Goal: Task Accomplishment & Management: Use online tool/utility

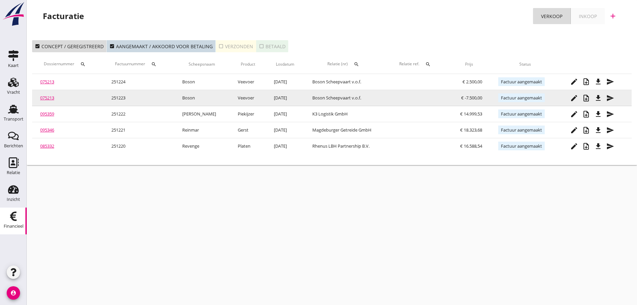
click at [52, 99] on link "075213" at bounding box center [47, 98] width 14 height 6
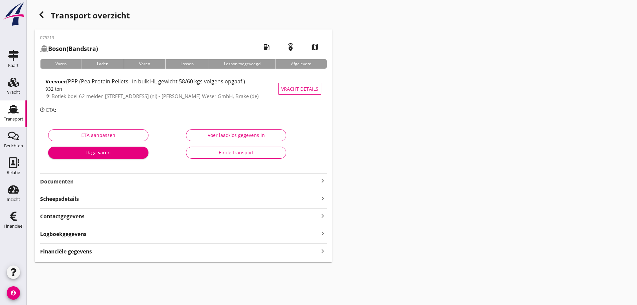
drag, startPoint x: 70, startPoint y: 255, endPoint x: 234, endPoint y: 228, distance: 166.8
click at [73, 254] on strong "Financiële gegevens" at bounding box center [66, 251] width 52 height 8
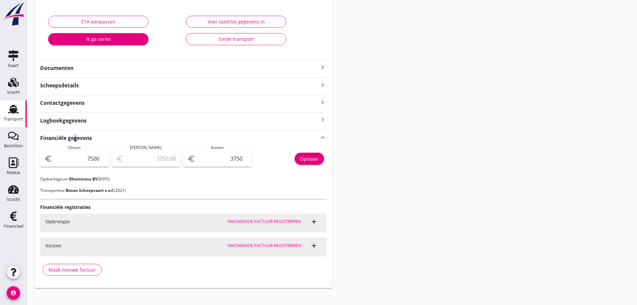
scroll to position [120, 0]
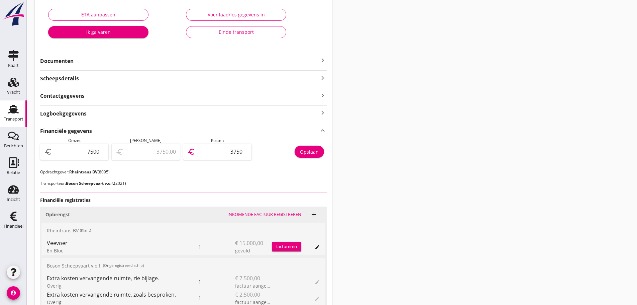
drag, startPoint x: 214, startPoint y: 151, endPoint x: 288, endPoint y: 147, distance: 74.4
click at [288, 147] on div "Omzet euro 7500 Marge euro 3750.00 Kosten euro 3750 Opslaan" at bounding box center [183, 152] width 287 height 31
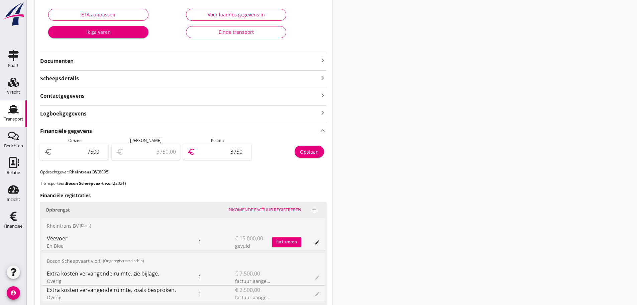
type input "7498.00"
type input "2"
type input "7475.00"
type input "25"
type input "7250.00"
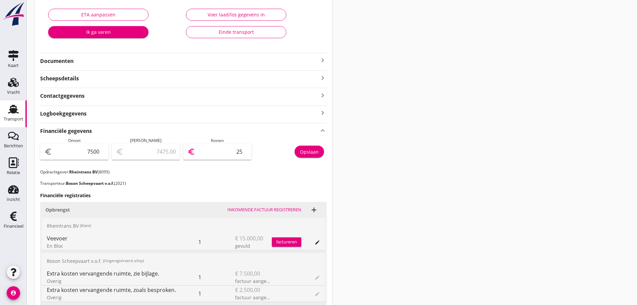
type input "250"
type input "5000.00"
type input "2500"
drag, startPoint x: 218, startPoint y: 149, endPoint x: 300, endPoint y: 150, distance: 81.9
click at [300, 150] on div "Omzet euro 7500 Marge euro 5000.00 Kosten euro 2500 Opslaan" at bounding box center [183, 152] width 287 height 31
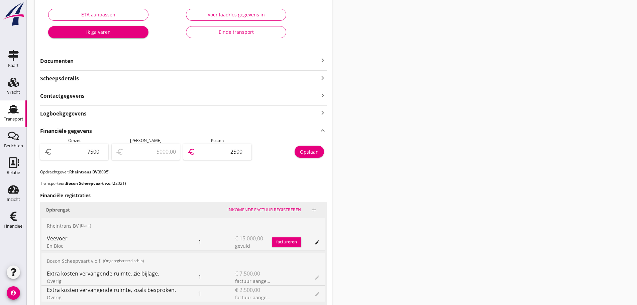
type input "7497.00"
type input "3"
type input "7463.00"
type input "37"
type input "7125.00"
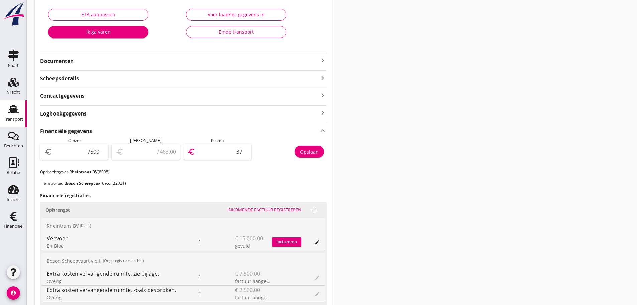
type input "375"
type input "3750.00"
type input "3750"
click at [89, 157] on input "7500" at bounding box center [79, 151] width 51 height 11
drag, startPoint x: 84, startPoint y: 153, endPoint x: 182, endPoint y: 152, distance: 98.3
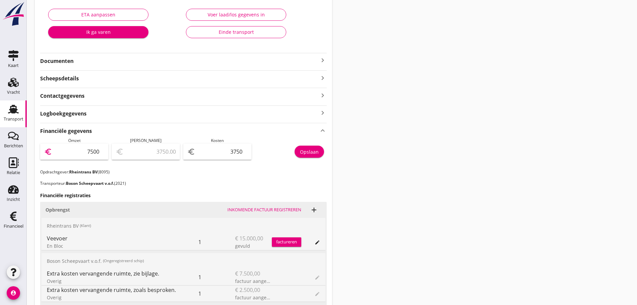
click at [182, 152] on div "Omzet euro 7500 Marge euro 3750.00 Kosten euro 3750 Opslaan" at bounding box center [183, 152] width 287 height 31
type input "2"
type input "-3748.00"
type input "25"
type input "-3725.00"
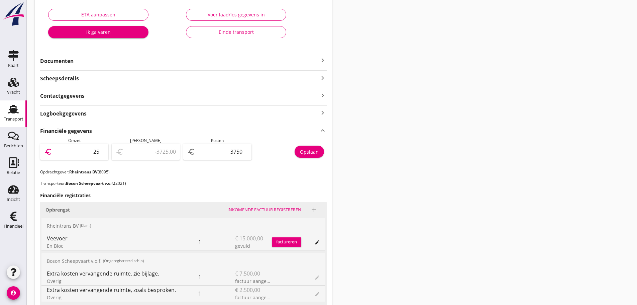
type input "250"
type input "-3500.00"
type input "2500"
type input "-1250.00"
type input "2500"
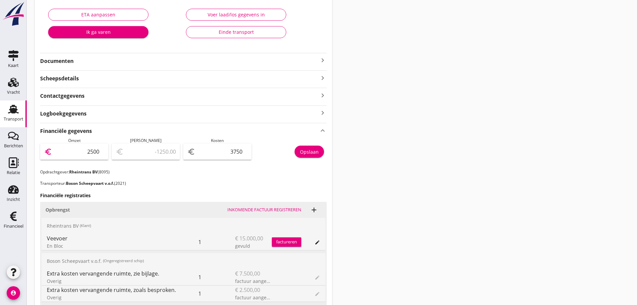
drag, startPoint x: 306, startPoint y: 141, endPoint x: 315, endPoint y: 142, distance: 9.1
click at [308, 141] on div "Opslaan" at bounding box center [291, 152] width 72 height 31
click at [308, 152] on div "Opslaan" at bounding box center [309, 151] width 19 height 7
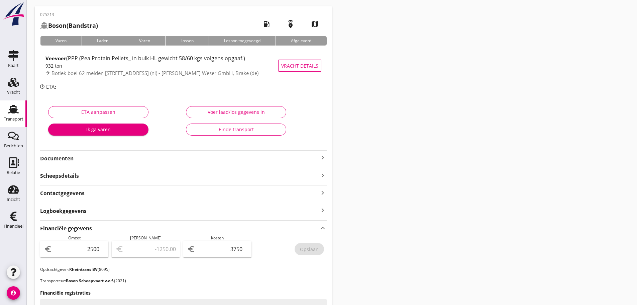
scroll to position [33, 0]
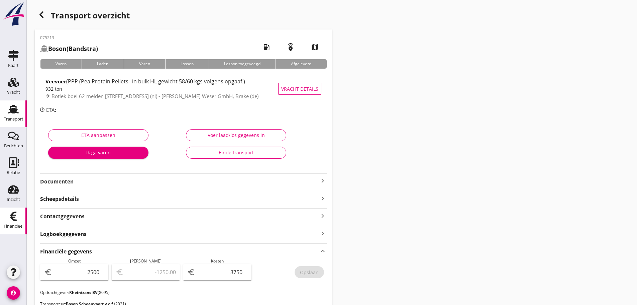
click at [13, 224] on div "Financieel" at bounding box center [14, 226] width 20 height 4
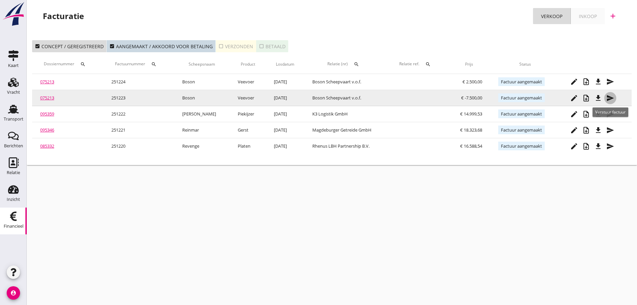
click at [610, 99] on icon "send" at bounding box center [610, 98] width 8 height 8
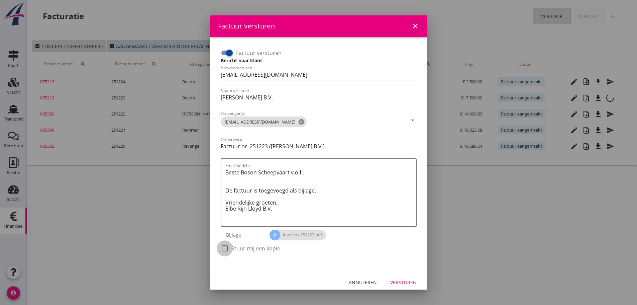
click at [226, 249] on div at bounding box center [224, 247] width 11 height 11
checkbox input "true"
click at [405, 281] on div "Versturen" at bounding box center [403, 282] width 26 height 7
click at [412, 25] on icon "close" at bounding box center [415, 26] width 8 height 8
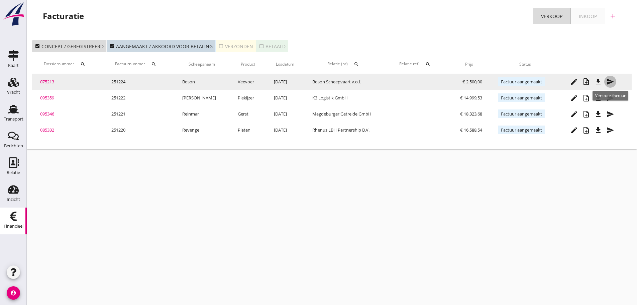
click at [611, 81] on icon "send" at bounding box center [610, 82] width 8 height 8
click at [608, 87] on button "send" at bounding box center [610, 82] width 12 height 12
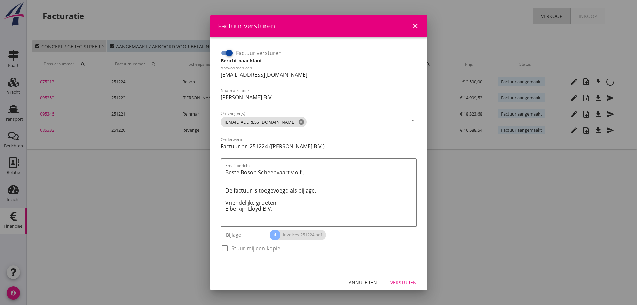
click at [231, 253] on div "check_box_outline_blank Stuur mij een kopie" at bounding box center [251, 252] width 60 height 16
click at [228, 245] on div at bounding box center [224, 247] width 11 height 11
checkbox input "true"
click at [409, 283] on div "Versturen" at bounding box center [403, 282] width 26 height 7
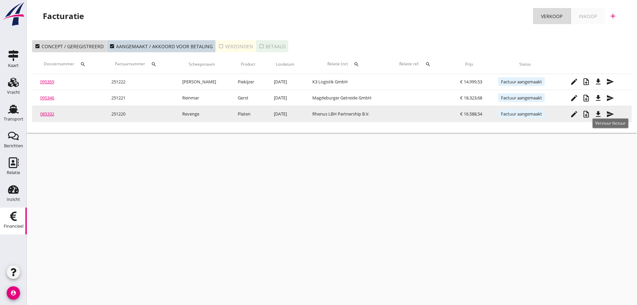
click at [609, 115] on icon "send" at bounding box center [610, 114] width 8 height 8
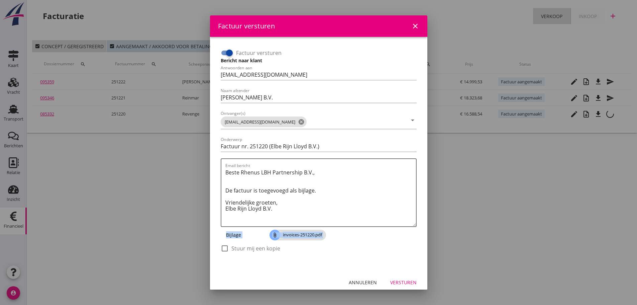
click at [223, 242] on div "Factuur versturen Bericht naar klant Antwoorden aan [EMAIL_ADDRESS][DOMAIN_NAME…" at bounding box center [318, 154] width 201 height 218
click at [228, 251] on div at bounding box center [224, 247] width 11 height 11
checkbox input "true"
click at [400, 282] on div "Versturen" at bounding box center [403, 282] width 26 height 7
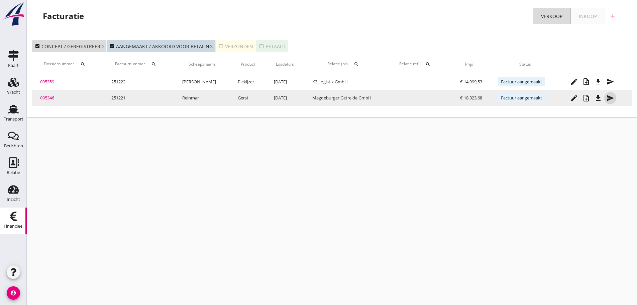
click at [611, 101] on button "send" at bounding box center [610, 98] width 12 height 12
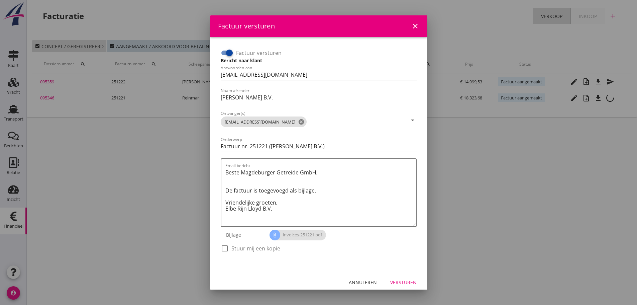
drag, startPoint x: 237, startPoint y: 250, endPoint x: 244, endPoint y: 246, distance: 7.3
click at [241, 248] on label "Stuur mij een kopie" at bounding box center [255, 248] width 49 height 7
checkbox input "true"
click at [405, 279] on button "Versturen" at bounding box center [403, 282] width 37 height 12
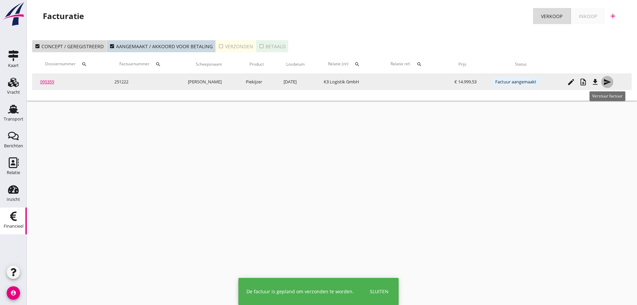
click at [610, 82] on icon "send" at bounding box center [607, 82] width 8 height 8
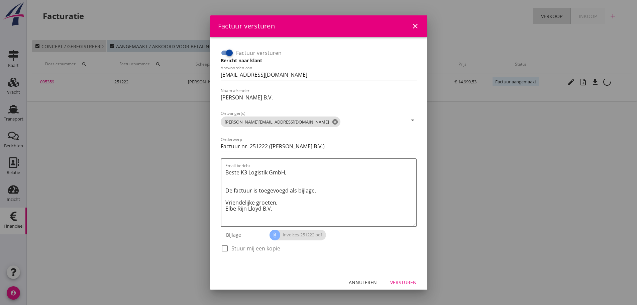
click at [242, 251] on div "check_box_outline_blank Stuur mij een kopie" at bounding box center [251, 248] width 60 height 8
click at [244, 247] on label "Stuur mij een kopie" at bounding box center [255, 248] width 49 height 7
checkbox input "true"
click at [403, 283] on div "Versturen" at bounding box center [403, 282] width 26 height 7
